Goal: Information Seeking & Learning: Find specific fact

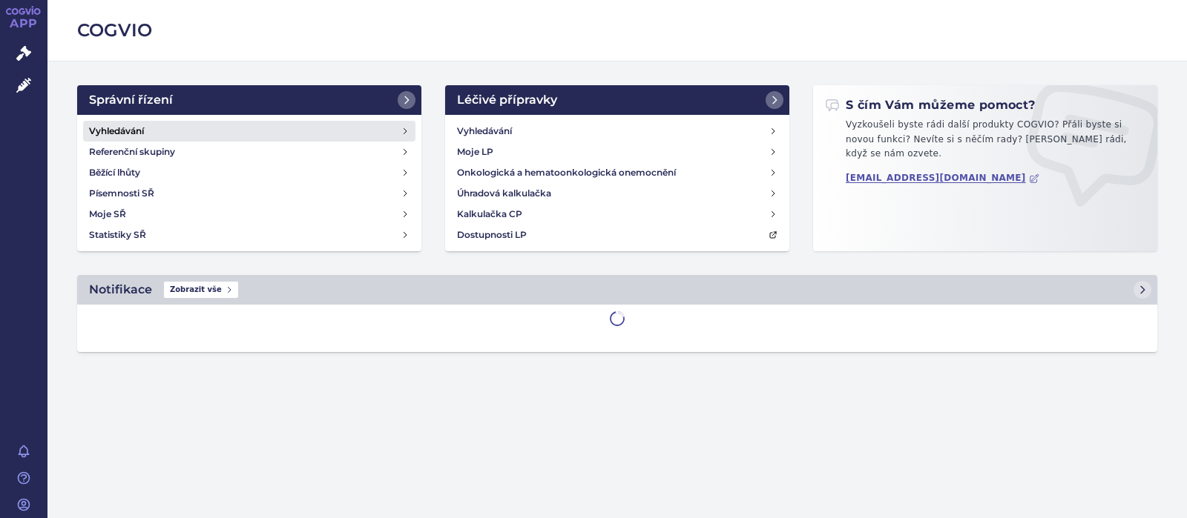
click at [131, 131] on h4 "Vyhledávání" at bounding box center [116, 131] width 55 height 15
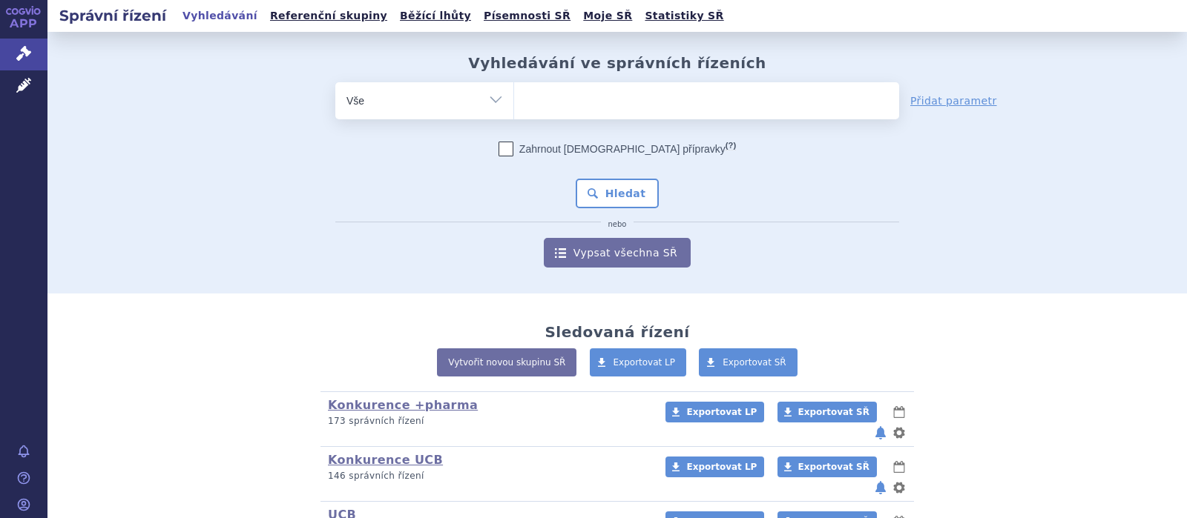
click at [555, 99] on ul at bounding box center [706, 97] width 385 height 31
click at [514, 99] on select at bounding box center [513, 100] width 1 height 37
type input "kal"
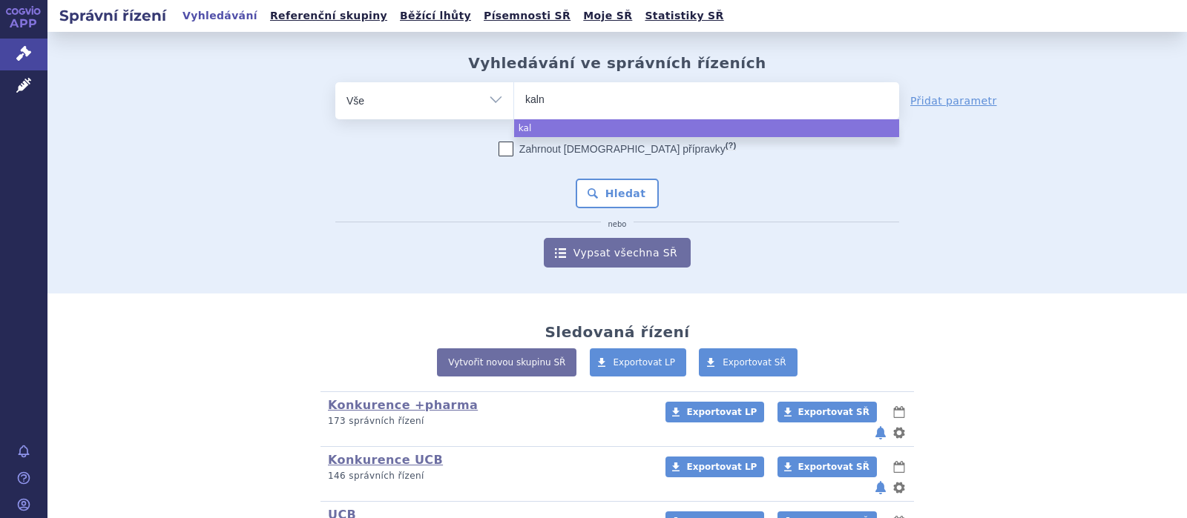
type input "kalno"
type input "kalnor"
type input "kalnormi"
type input "kalnormin"
select select "kalnormin"
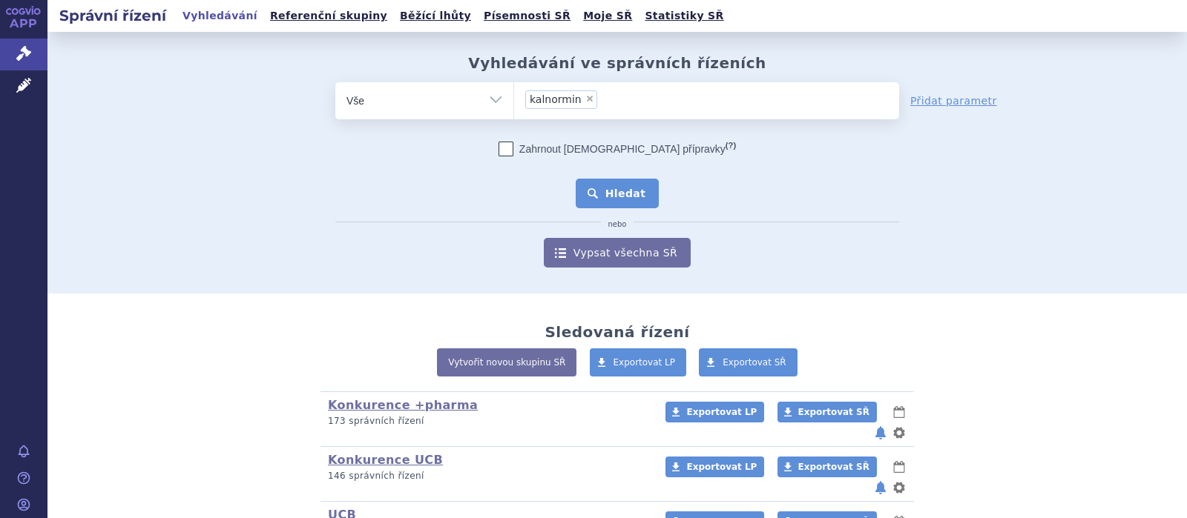
click at [601, 191] on button "Hledat" at bounding box center [617, 194] width 84 height 30
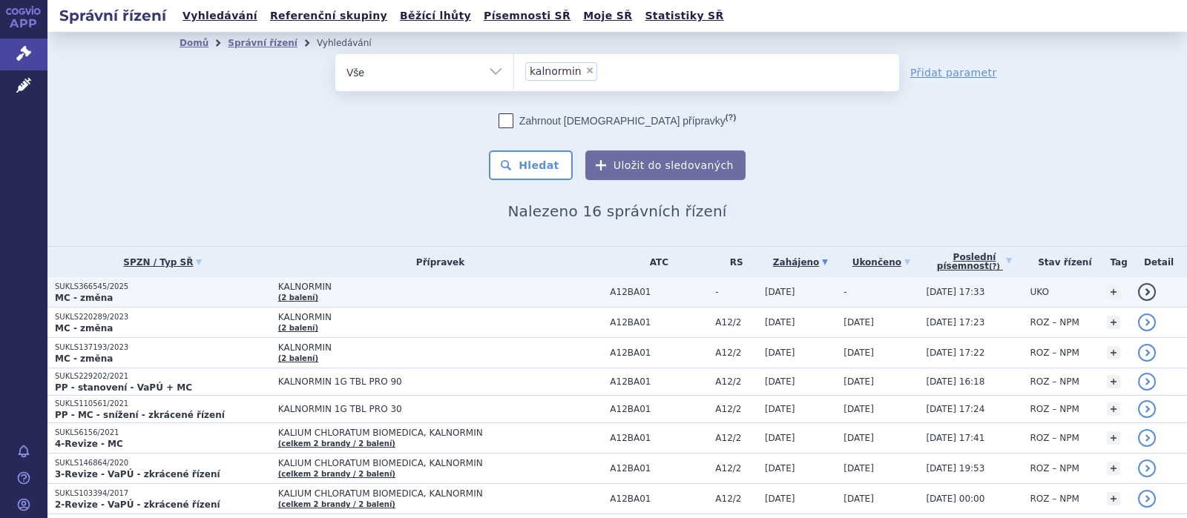
click at [308, 289] on span "KALNORMIN" at bounding box center [440, 287] width 325 height 10
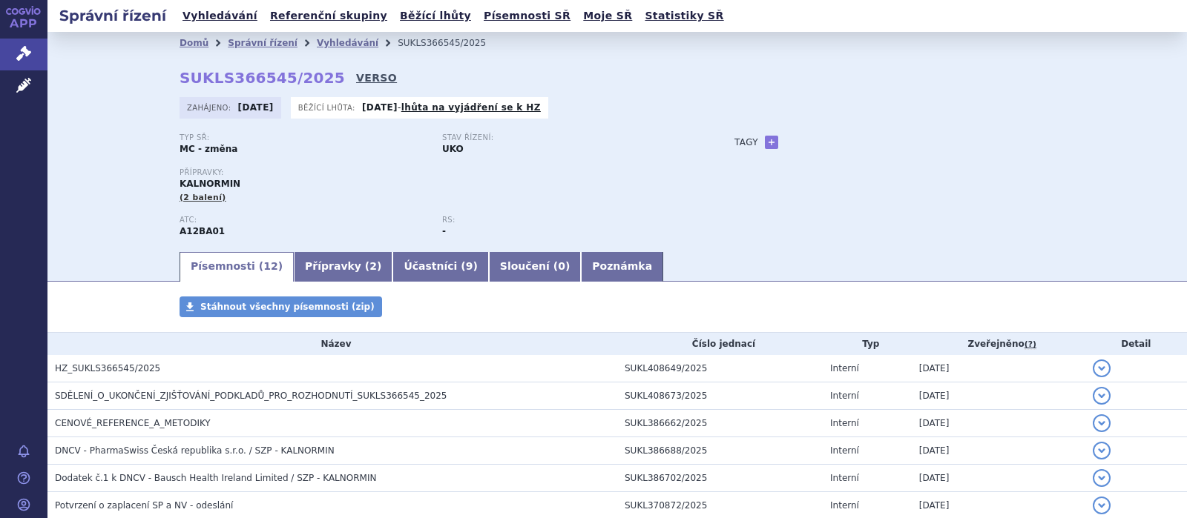
click at [356, 76] on link "VERSO" at bounding box center [376, 77] width 41 height 15
